Goal: Task Accomplishment & Management: Manage account settings

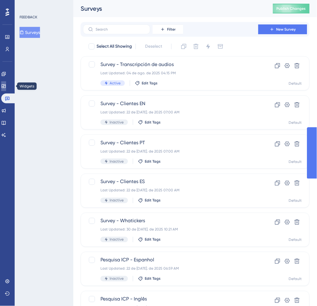
click at [6, 83] on link at bounding box center [3, 86] width 5 height 10
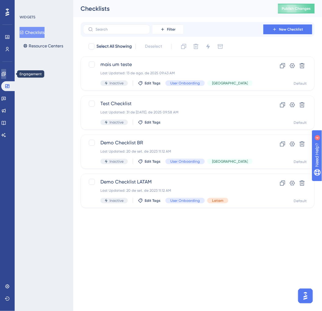
click at [0, 0] on link at bounding box center [0, 0] width 0 height 0
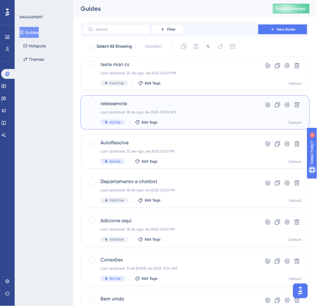
click at [197, 106] on span "releasenote" at bounding box center [171, 103] width 141 height 7
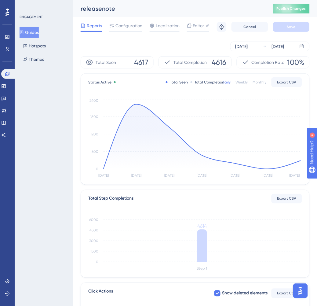
click at [35, 34] on button "Guides" at bounding box center [29, 32] width 19 height 11
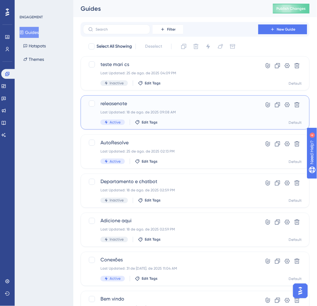
click at [236, 108] on div "releasenote Last Updated: 18 de ago. de 2025 09:08 AM Active Edit Tags" at bounding box center [171, 112] width 141 height 25
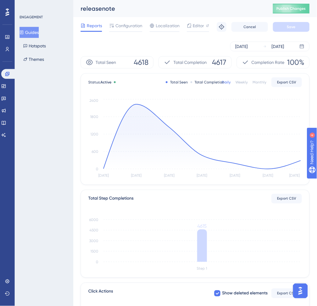
click at [263, 83] on div "Monthly" at bounding box center [260, 82] width 14 height 5
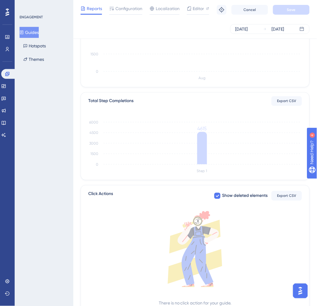
scroll to position [102, 5]
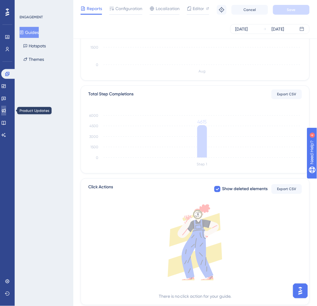
click at [6, 111] on icon at bounding box center [4, 111] width 4 height 4
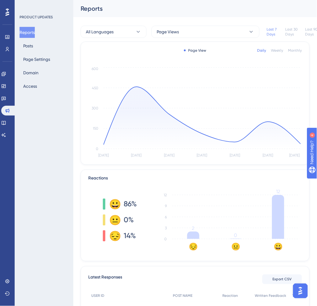
click at [294, 50] on div "Monthly" at bounding box center [295, 50] width 14 height 5
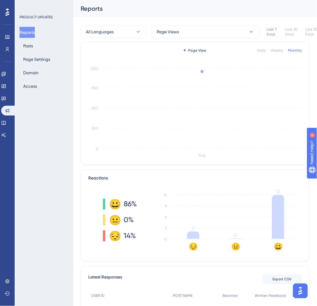
click at [292, 32] on div "Last 30 Days" at bounding box center [292, 32] width 15 height 10
click at [6, 72] on icon at bounding box center [3, 74] width 5 height 5
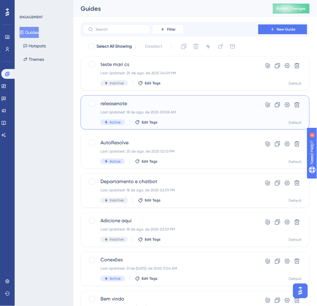
click at [214, 105] on span "releasenote" at bounding box center [171, 103] width 141 height 7
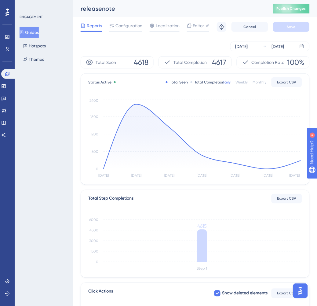
click at [256, 80] on div "Monthly" at bounding box center [260, 82] width 14 height 5
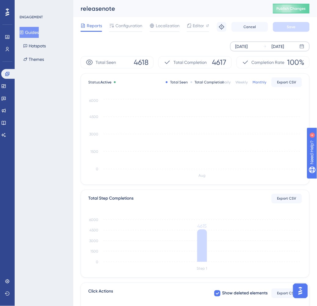
click at [266, 49] on div "[DATE]" at bounding box center [273, 46] width 21 height 7
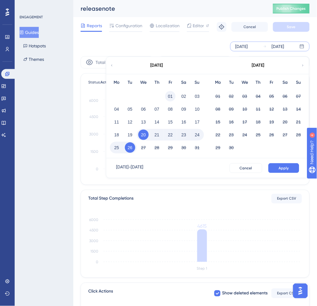
click at [170, 97] on button "01" at bounding box center [170, 96] width 10 height 10
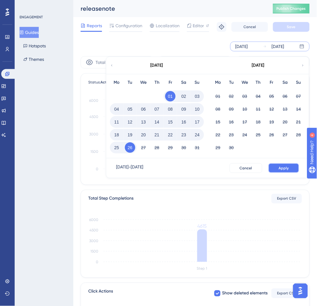
click at [283, 169] on span "Apply" at bounding box center [284, 168] width 10 height 5
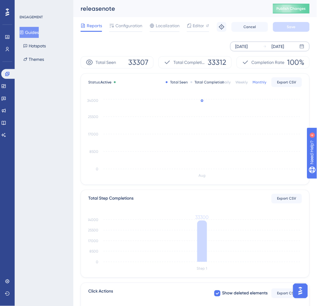
click at [35, 34] on button "Guides" at bounding box center [29, 32] width 19 height 11
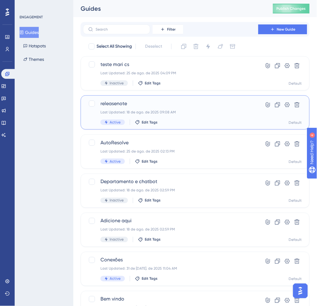
click at [198, 111] on div "Last Updated: 18 de ago. de 2025 09:08 AM" at bounding box center [171, 112] width 141 height 5
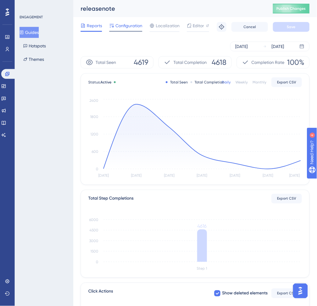
click at [130, 30] on div "Configuration" at bounding box center [125, 27] width 33 height 10
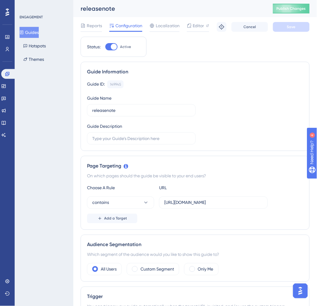
click at [114, 49] on div at bounding box center [114, 47] width 6 height 6
click at [105, 47] on input "Active" at bounding box center [105, 47] width 0 height 0
checkbox input "false"
click at [301, 28] on button "Save" at bounding box center [291, 27] width 37 height 10
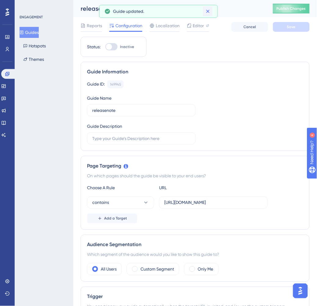
click at [207, 13] on icon at bounding box center [208, 11] width 6 height 6
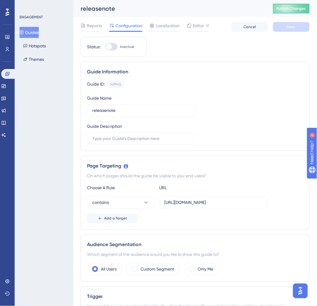
click at [38, 34] on button "Guides" at bounding box center [29, 32] width 19 height 11
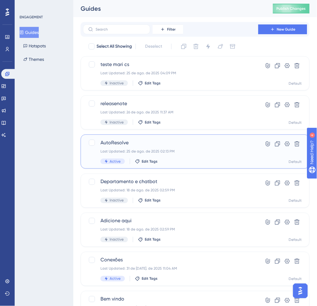
click at [180, 158] on div "AutoResolve Last Updated: 25 de ago. de 2025 02:13 PM Active Edit Tags" at bounding box center [171, 151] width 141 height 25
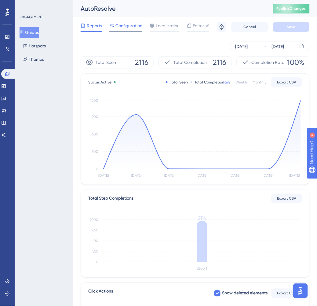
click at [126, 28] on span "Configuration" at bounding box center [129, 25] width 27 height 7
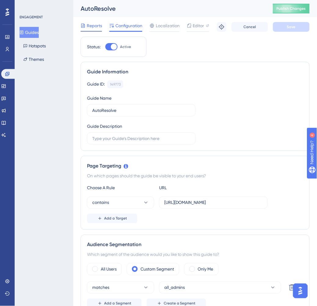
click at [100, 25] on span "Reports" at bounding box center [94, 25] width 15 height 7
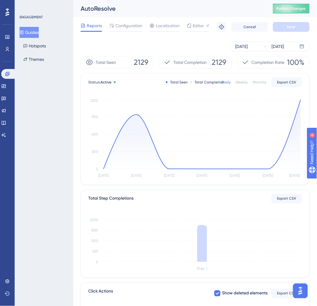
click at [35, 31] on button "Guides" at bounding box center [29, 32] width 19 height 11
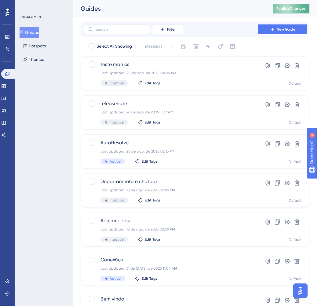
click at [294, 9] on span "Publish Changes" at bounding box center [291, 8] width 29 height 5
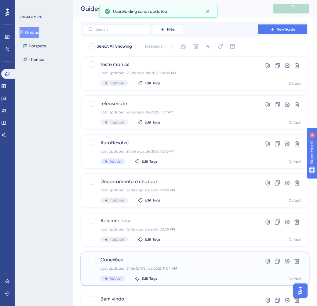
click at [200, 272] on div "Conexões Last Updated: 31 de [DATE]. de 2025 11:04 AM Active Edit Tags" at bounding box center [171, 268] width 141 height 25
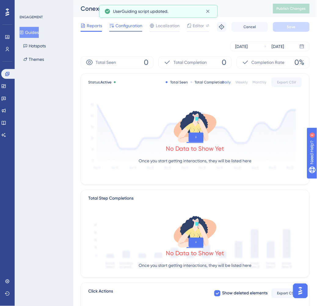
click at [118, 29] on span "Configuration" at bounding box center [129, 25] width 27 height 7
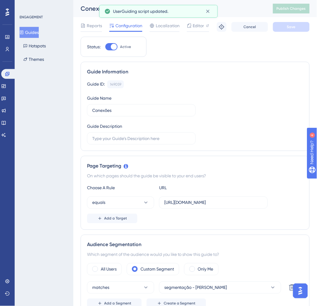
click at [113, 47] on div at bounding box center [114, 47] width 6 height 6
click at [105, 47] on input "Active" at bounding box center [105, 47] width 0 height 0
checkbox input "false"
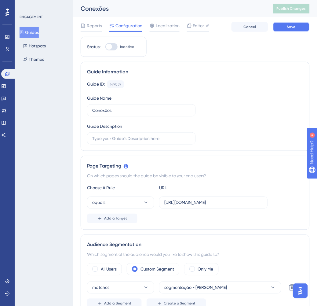
click at [291, 29] on span "Save" at bounding box center [291, 26] width 9 height 5
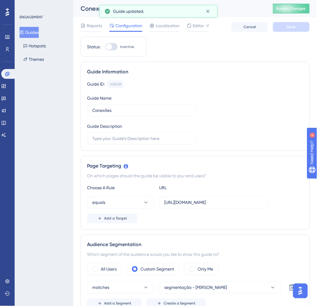
click at [302, 10] on span "Publish Changes" at bounding box center [291, 8] width 29 height 5
click at [39, 33] on button "Guides" at bounding box center [29, 32] width 19 height 11
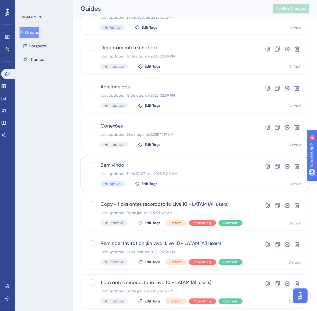
scroll to position [136, 0]
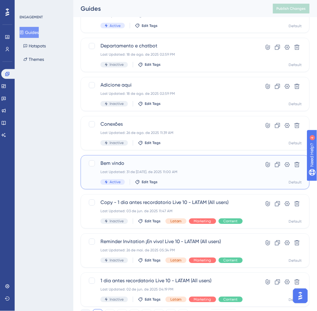
click at [222, 161] on span "Bem vindo" at bounding box center [171, 163] width 141 height 7
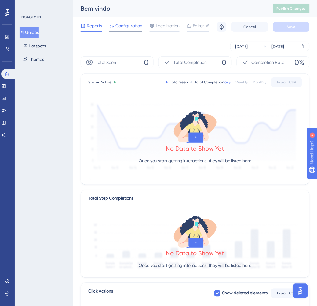
click at [130, 23] on span "Configuration" at bounding box center [129, 25] width 27 height 7
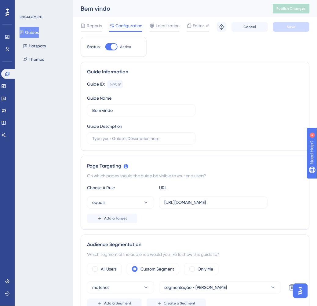
click at [107, 47] on div at bounding box center [111, 46] width 12 height 7
click at [105, 47] on input "Active" at bounding box center [105, 47] width 0 height 0
checkbox input "false"
click at [304, 29] on button "Save" at bounding box center [291, 27] width 37 height 10
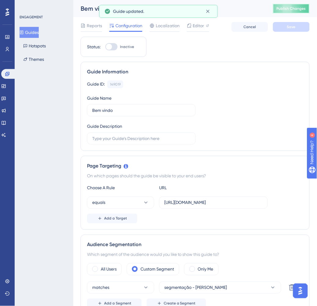
click at [298, 8] on span "Publish Changes" at bounding box center [291, 8] width 29 height 5
